Goal: Information Seeking & Learning: Learn about a topic

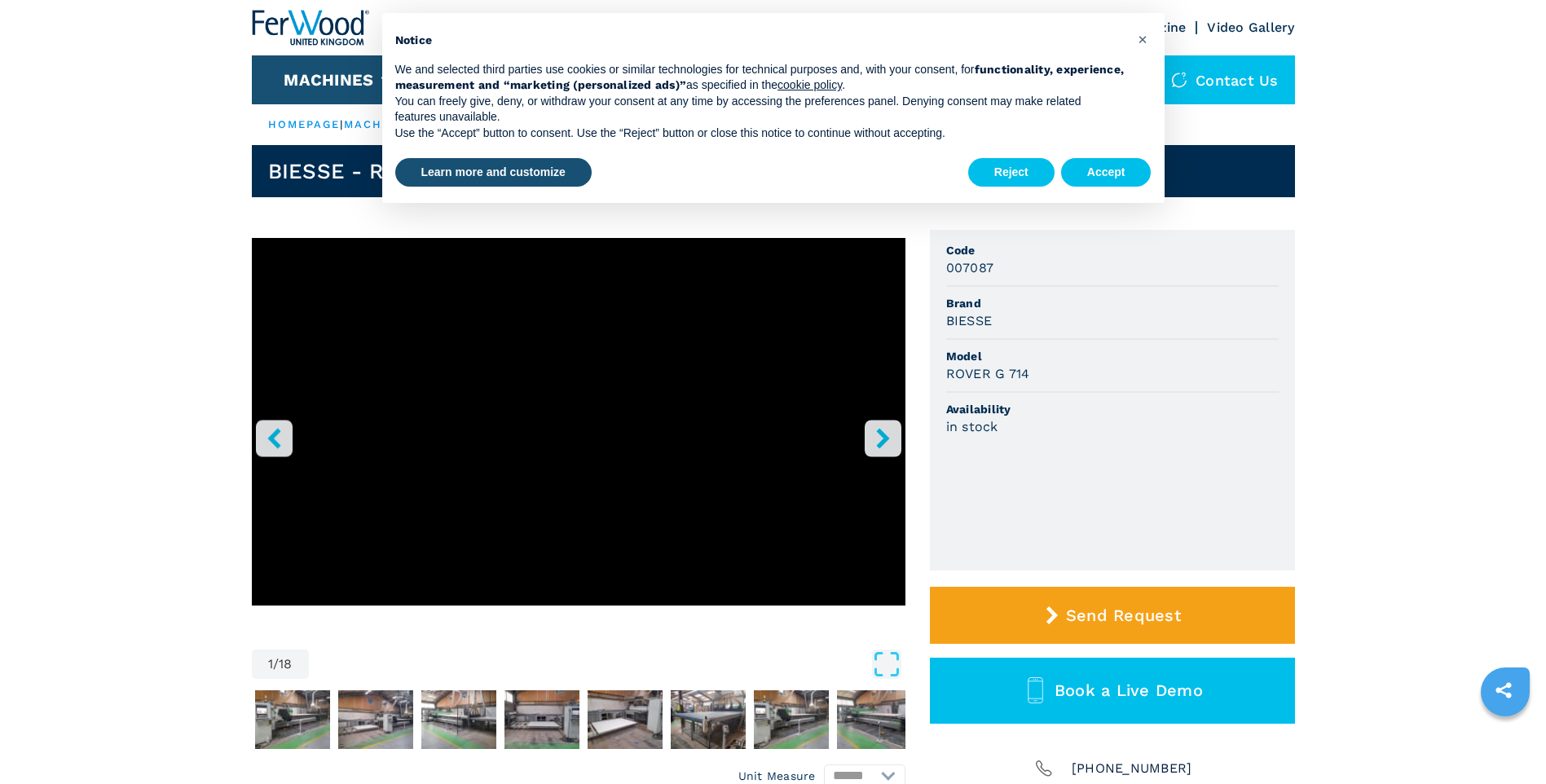
click at [878, 427] on button "right-button" at bounding box center [883, 437] width 36 height 36
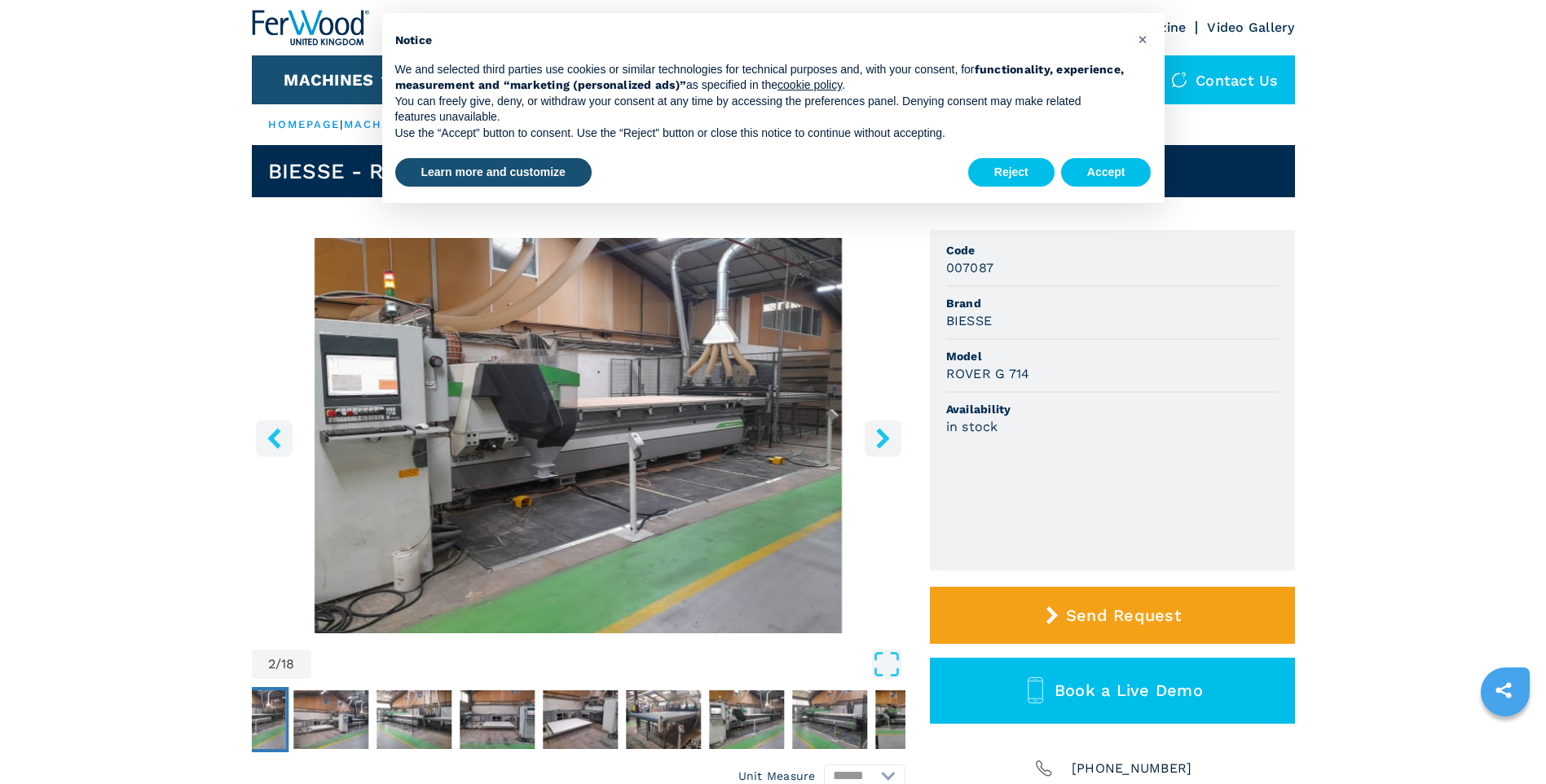
click at [875, 429] on icon "right-button" at bounding box center [884, 438] width 21 height 21
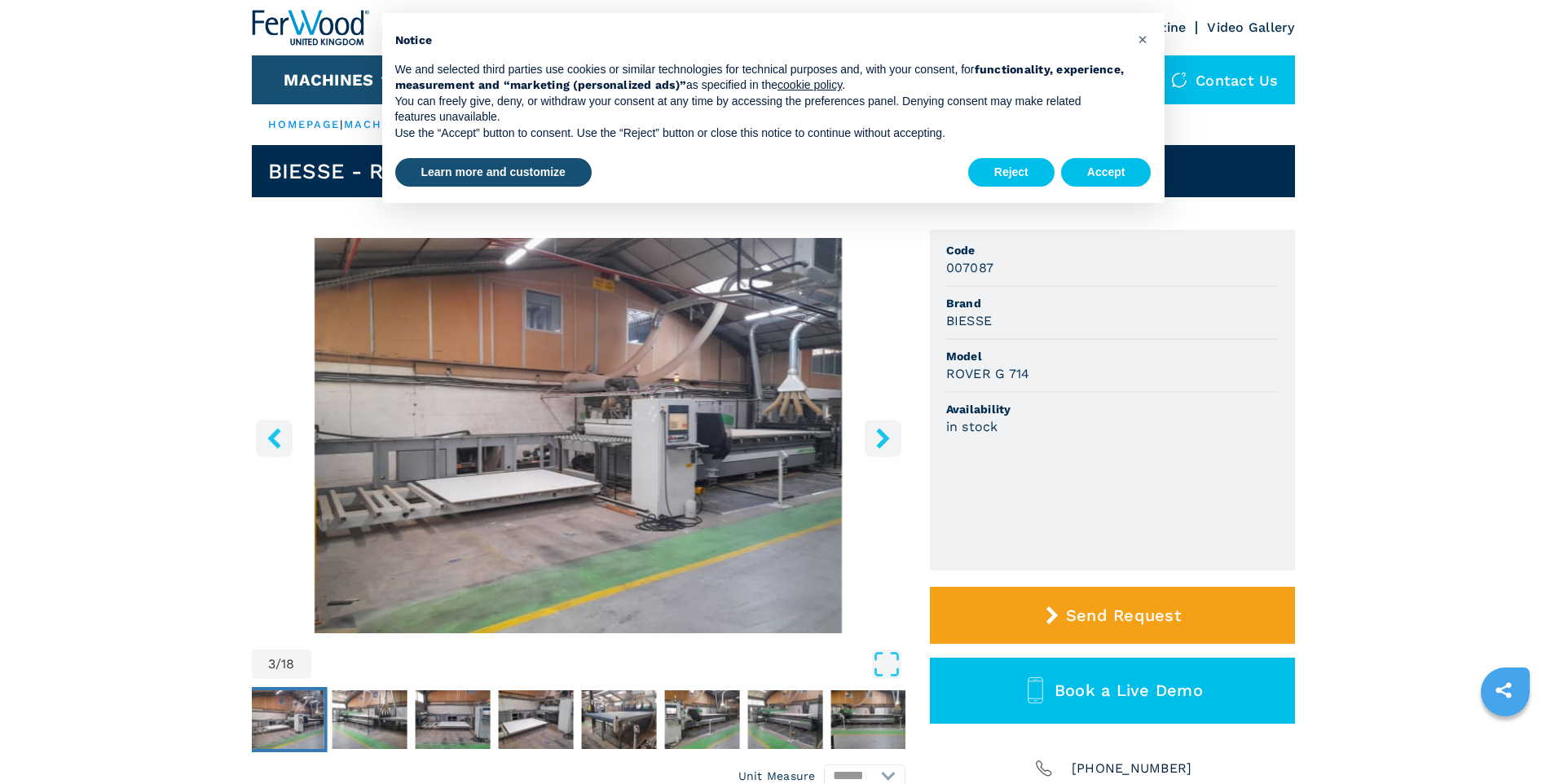
click at [874, 429] on icon "right-button" at bounding box center [884, 438] width 21 height 21
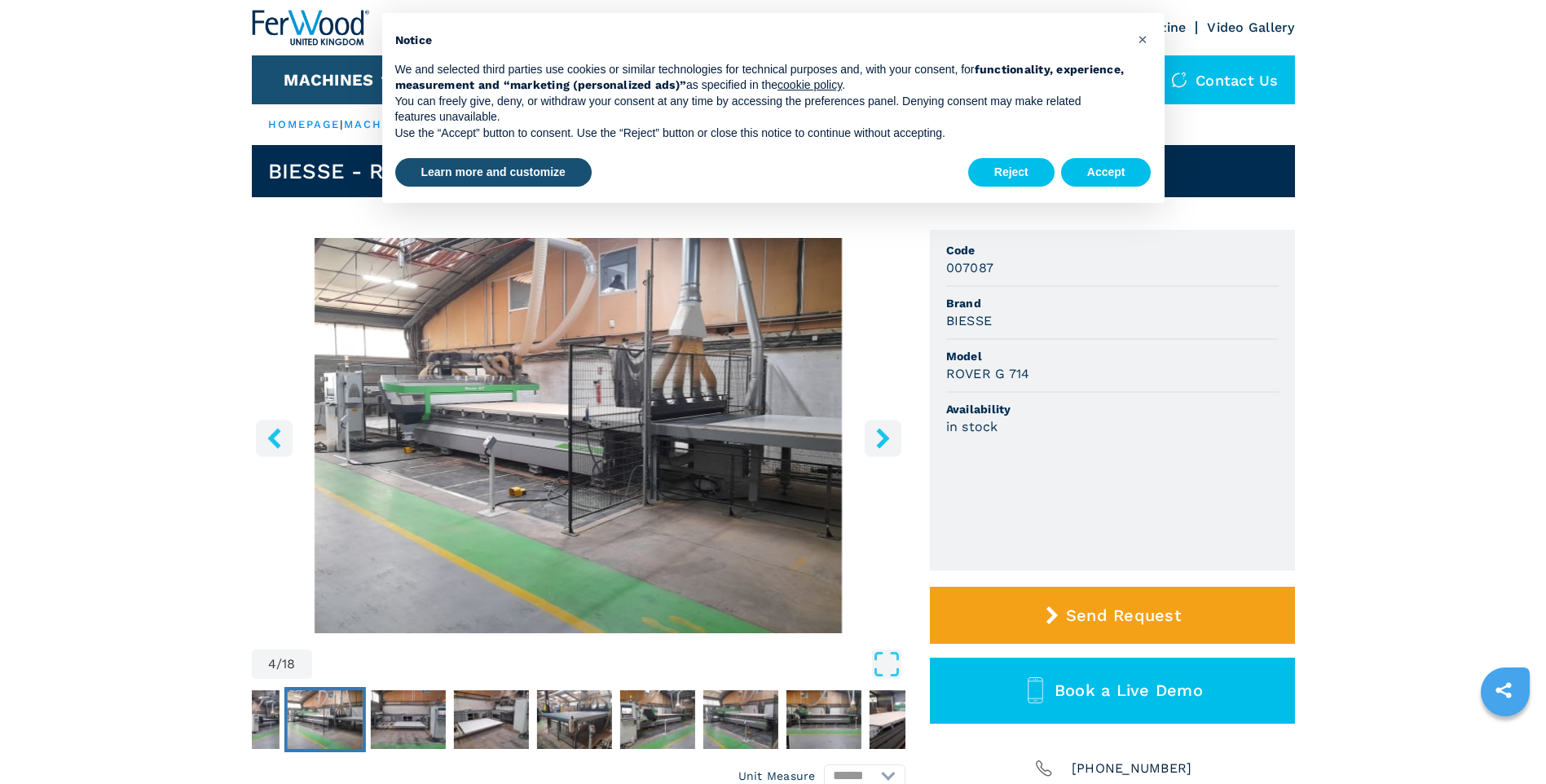
click at [874, 429] on icon "right-button" at bounding box center [884, 438] width 21 height 21
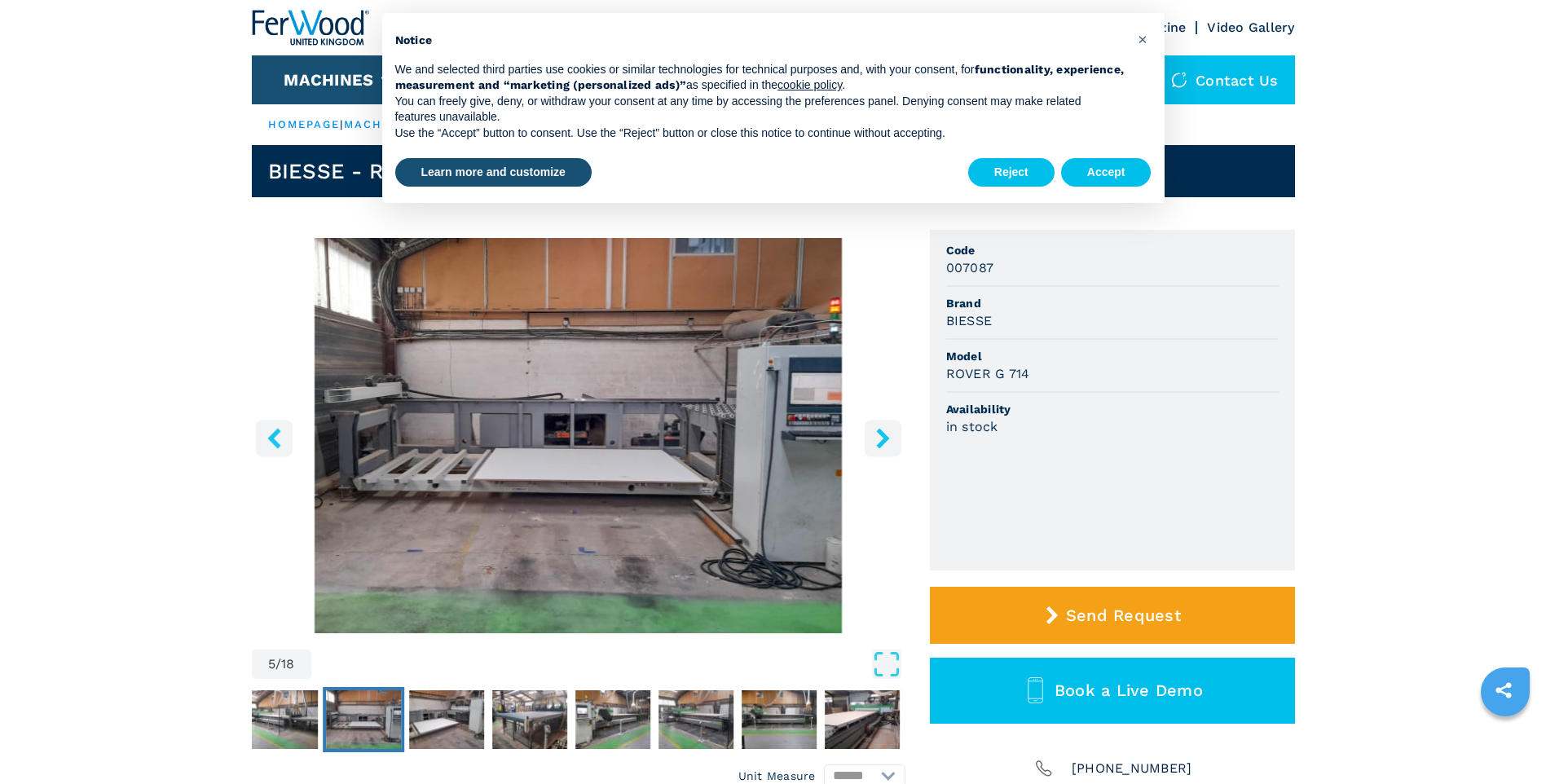
click at [874, 429] on icon "right-button" at bounding box center [884, 438] width 21 height 21
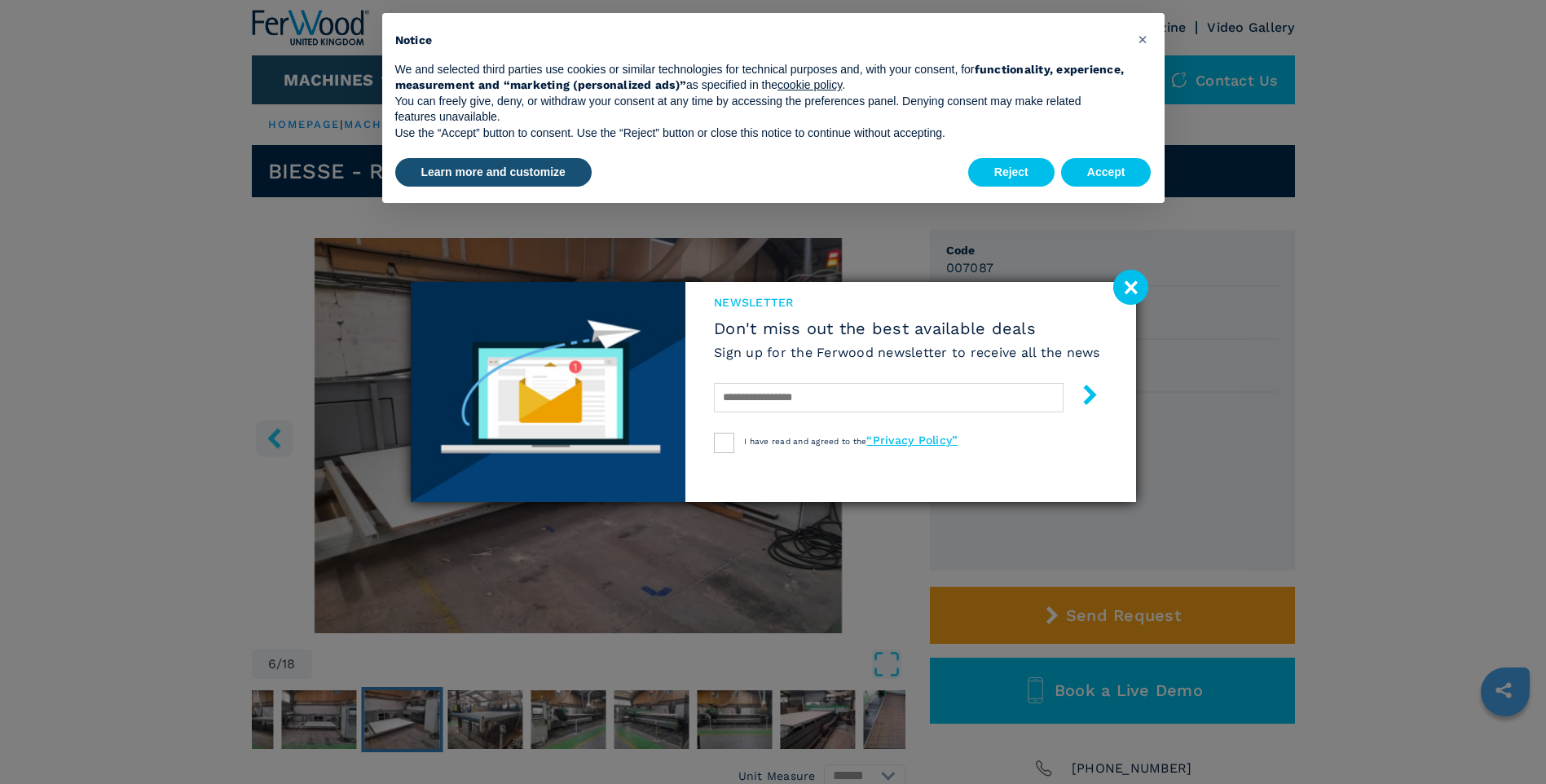
click at [874, 429] on div "newsletter Don't miss out the best available deals Sign up for the Ferwood news…" at bounding box center [773, 392] width 725 height 220
click at [1121, 284] on image at bounding box center [1131, 287] width 35 height 35
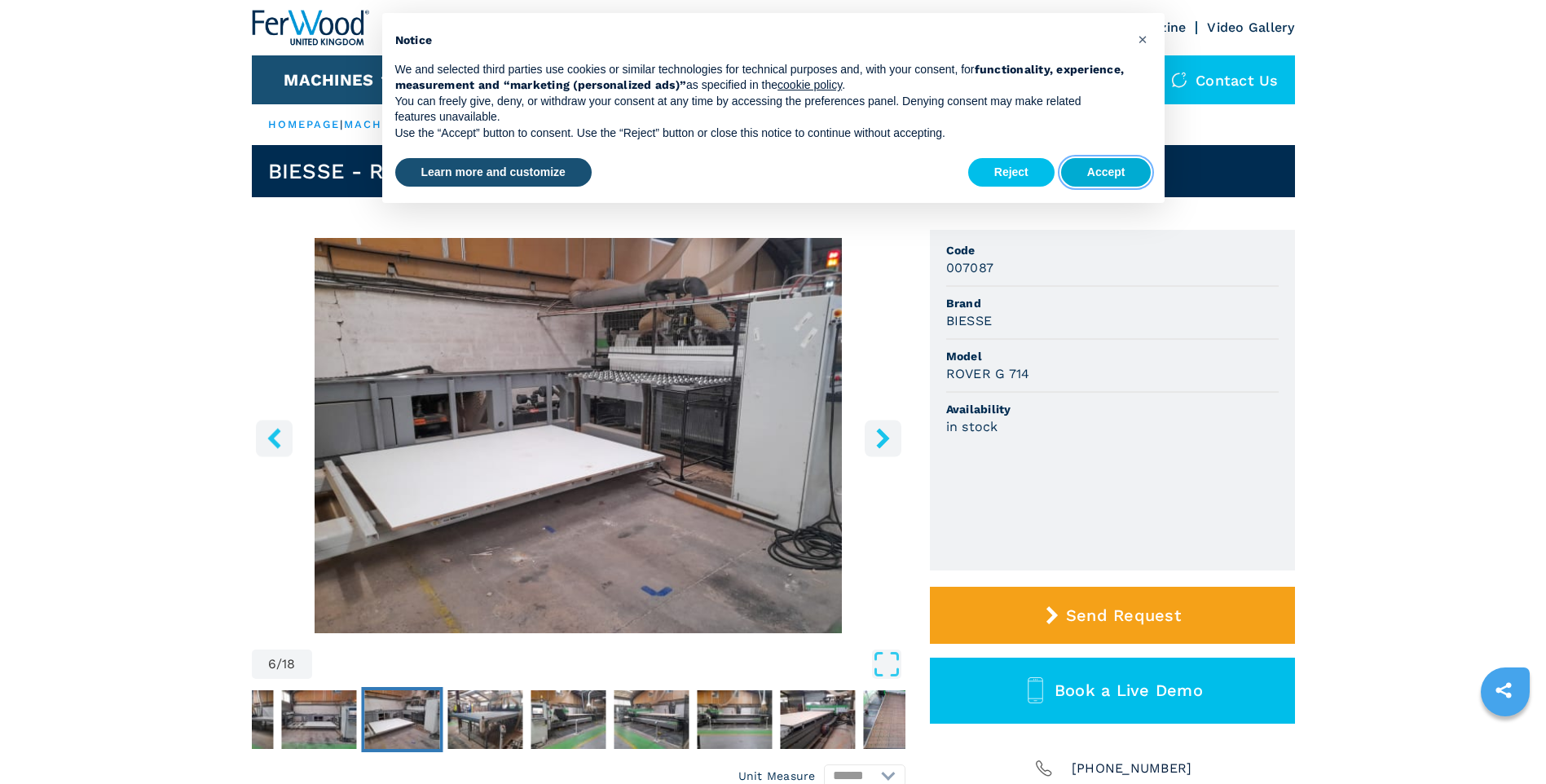
click at [1115, 165] on button "Accept" at bounding box center [1106, 173] width 91 height 29
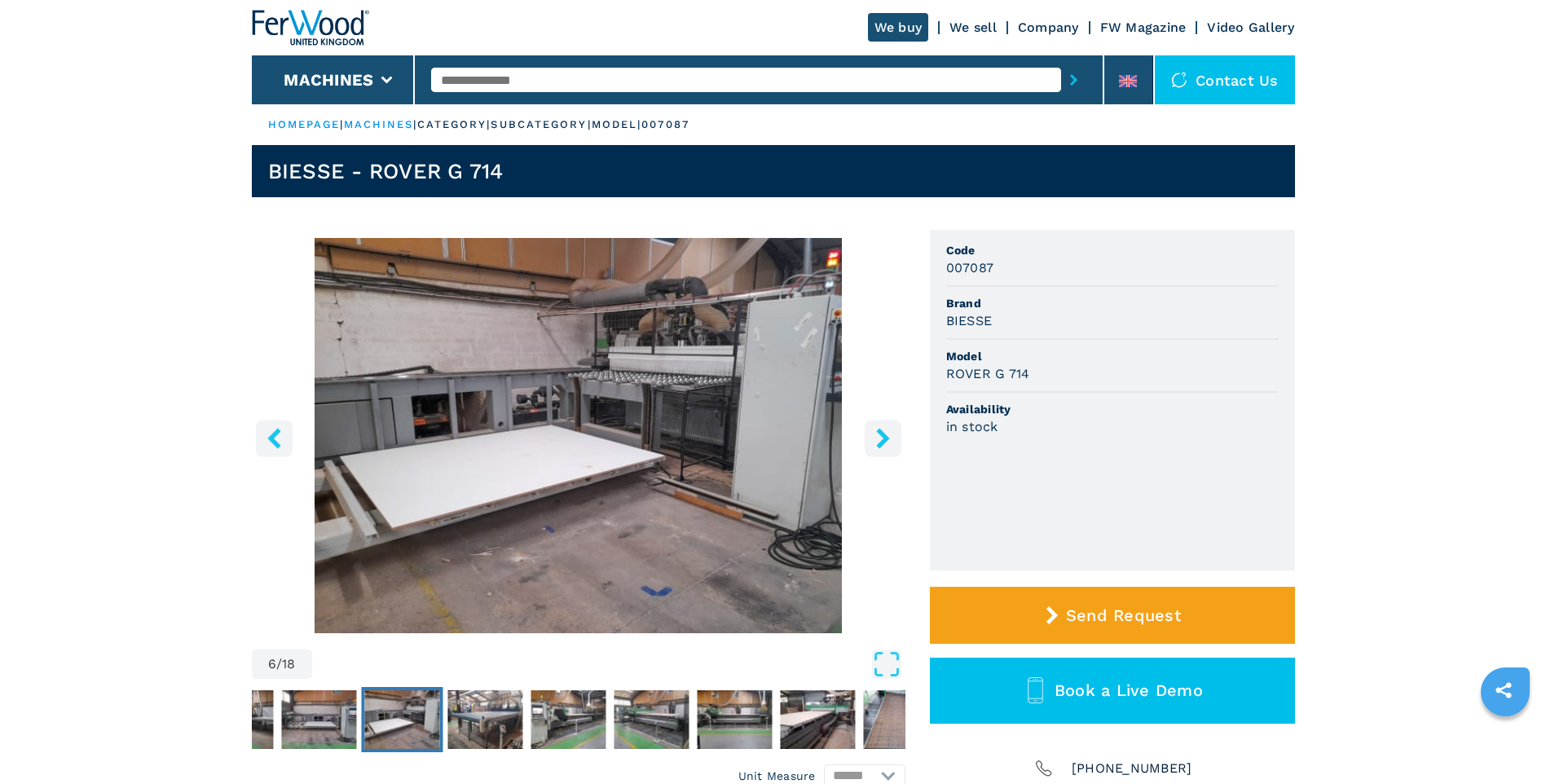
click at [881, 436] on icon "right-button" at bounding box center [882, 438] width 13 height 21
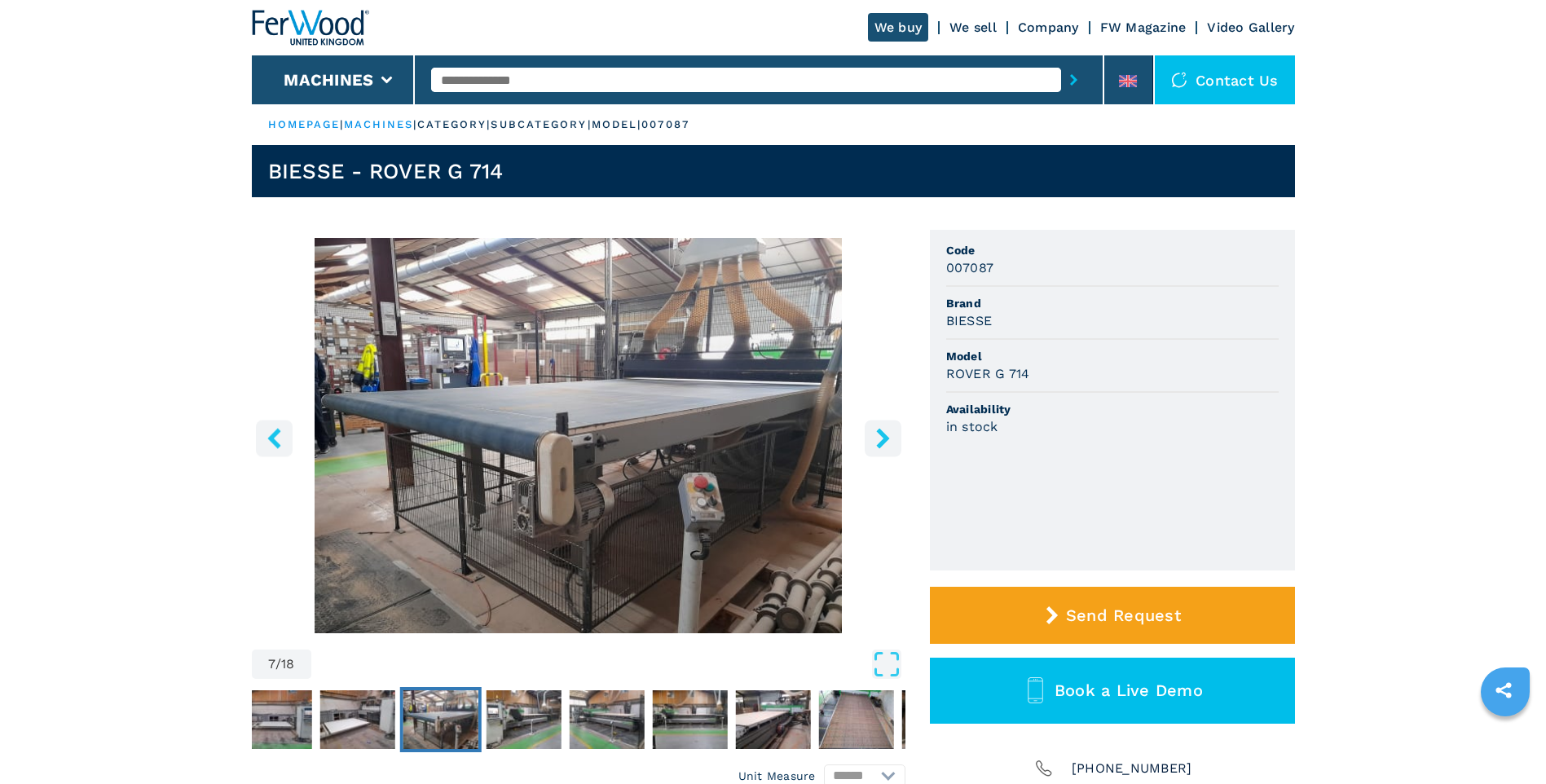
click at [879, 436] on icon "right-button" at bounding box center [884, 438] width 21 height 21
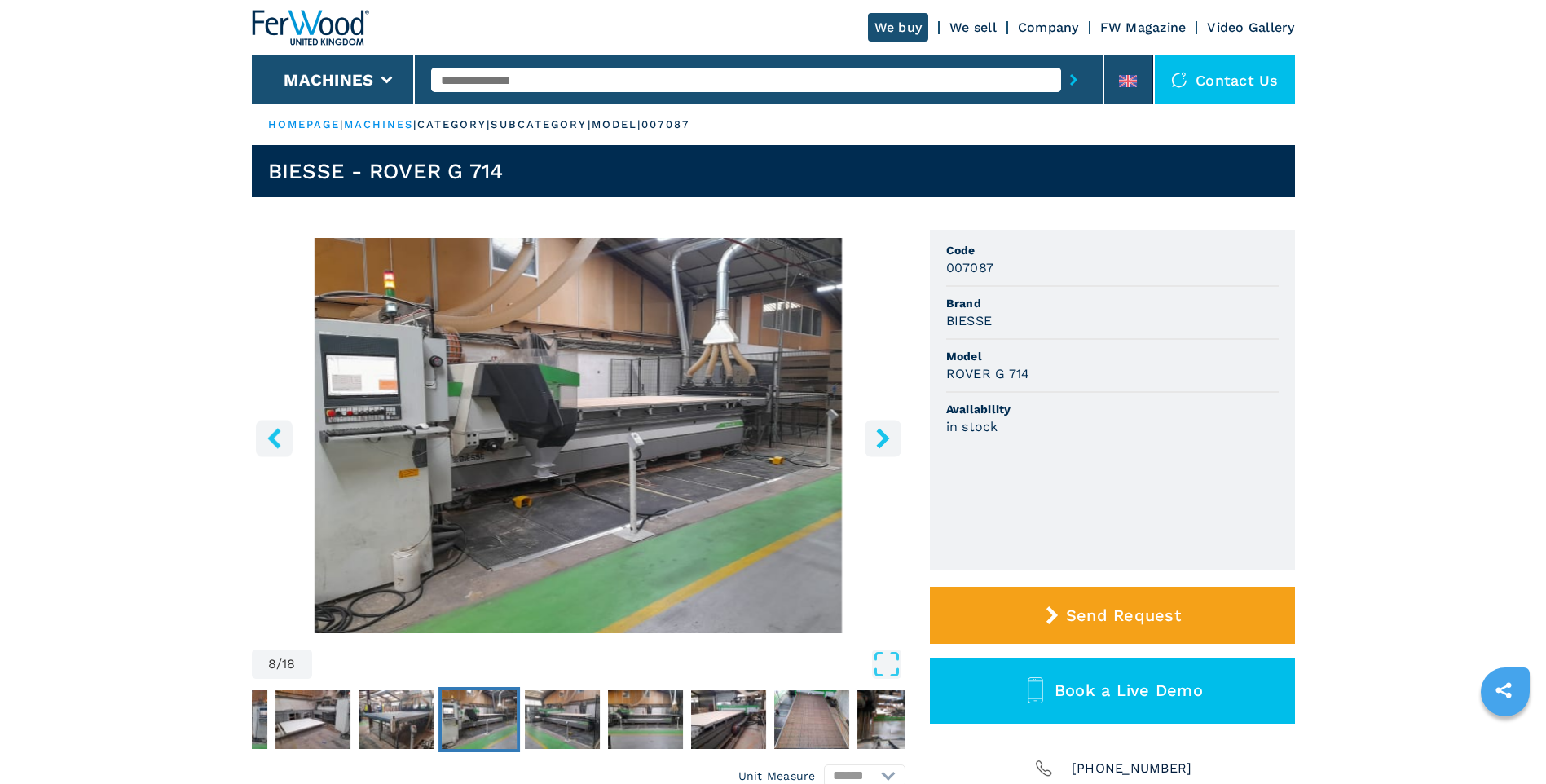
click at [878, 436] on icon "right-button" at bounding box center [884, 438] width 21 height 21
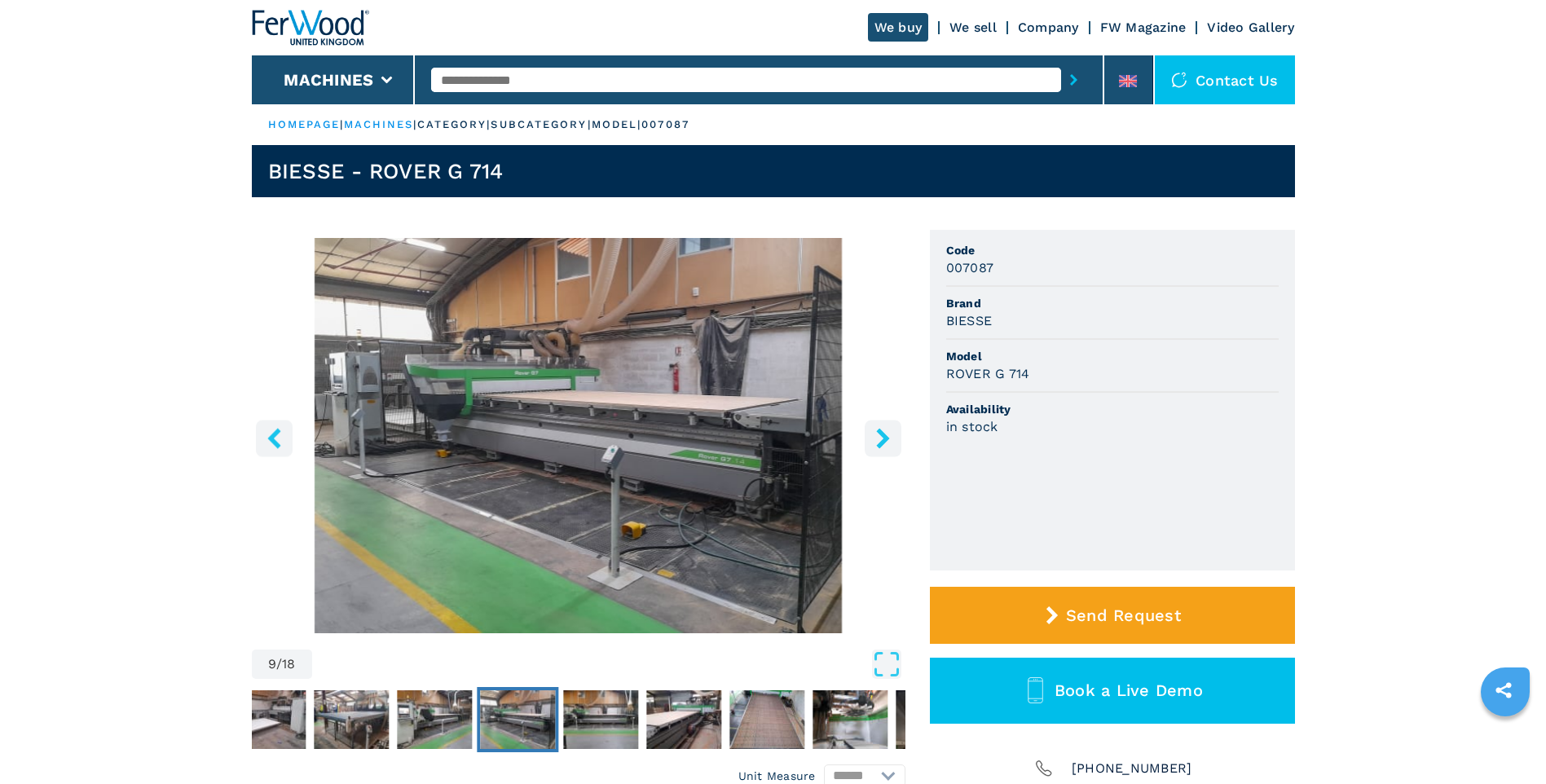
click at [876, 436] on icon "right-button" at bounding box center [884, 438] width 21 height 21
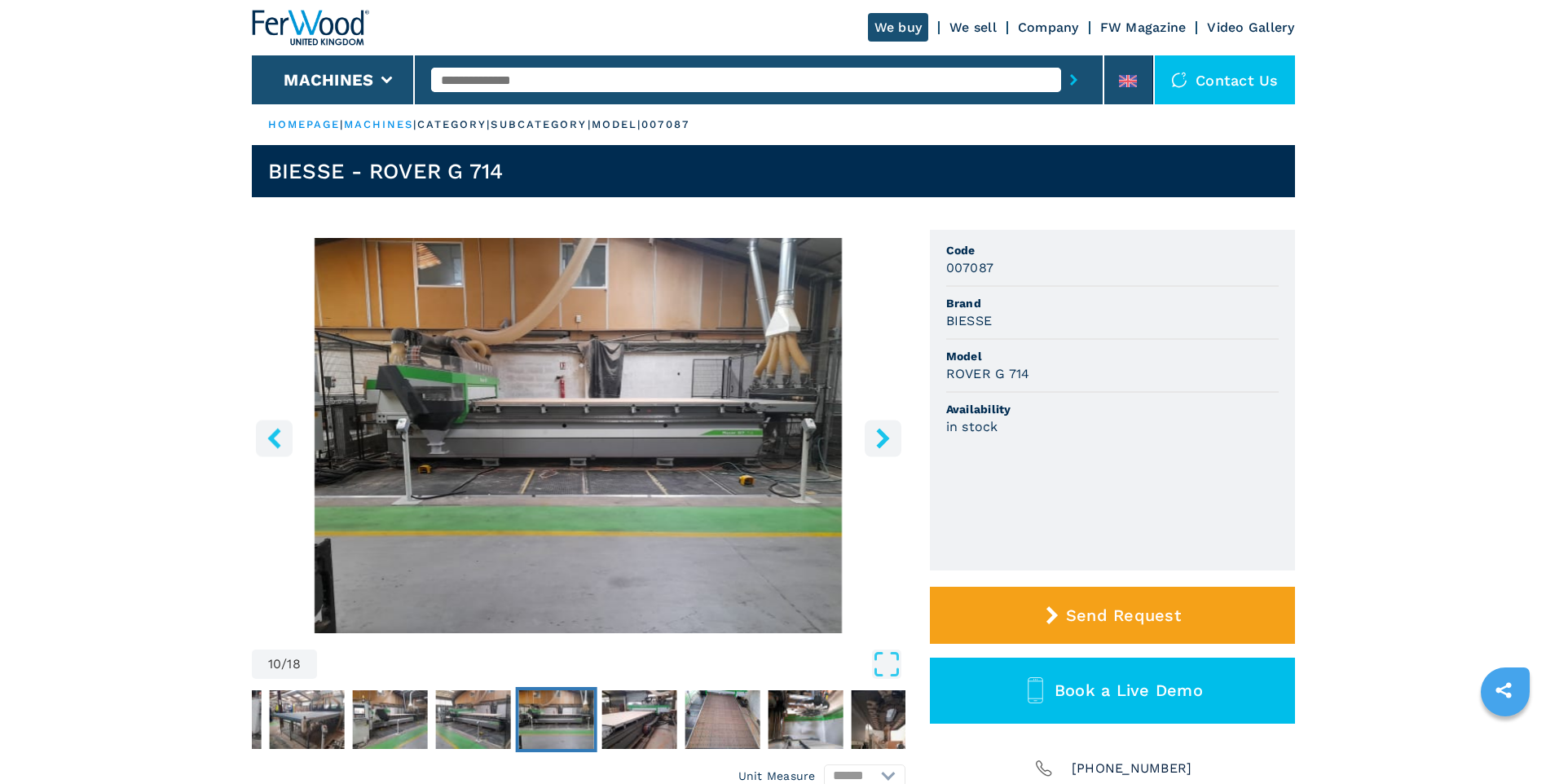
click at [874, 436] on icon "right-button" at bounding box center [884, 438] width 21 height 21
